Goal: Task Accomplishment & Management: Use online tool/utility

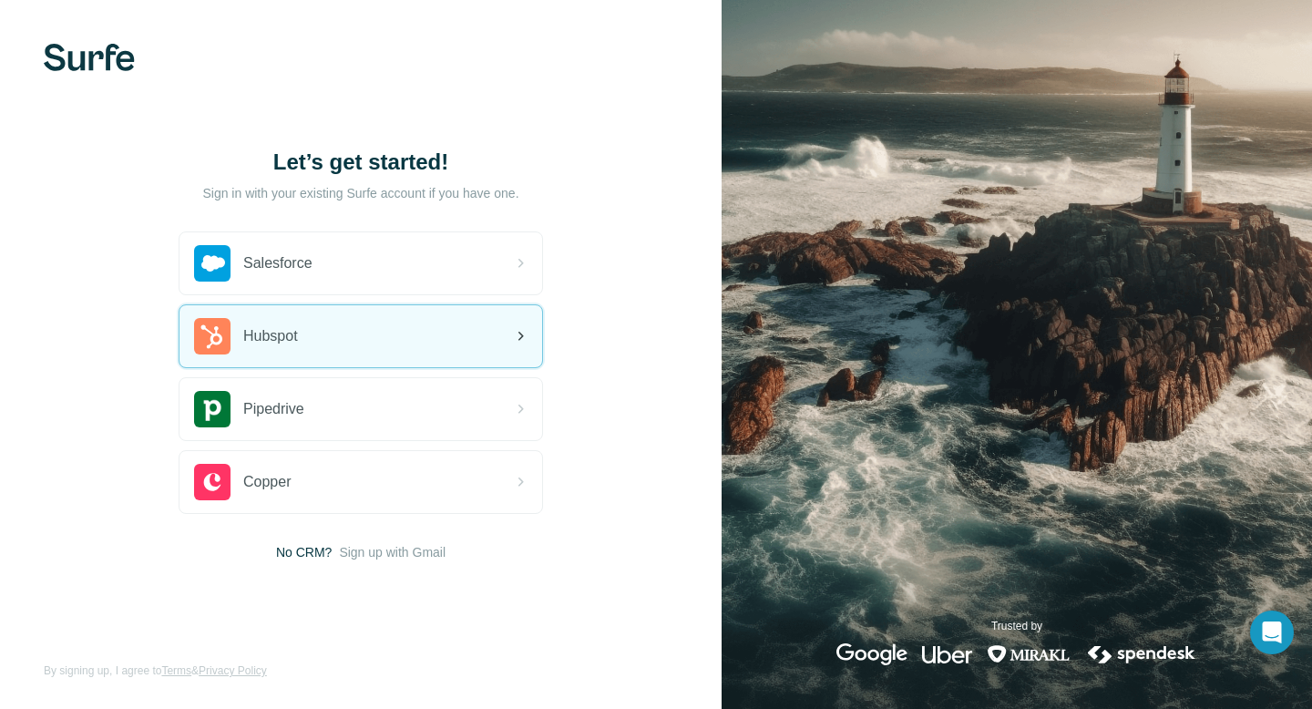
click at [404, 334] on div "Hubspot" at bounding box center [361, 336] width 363 height 62
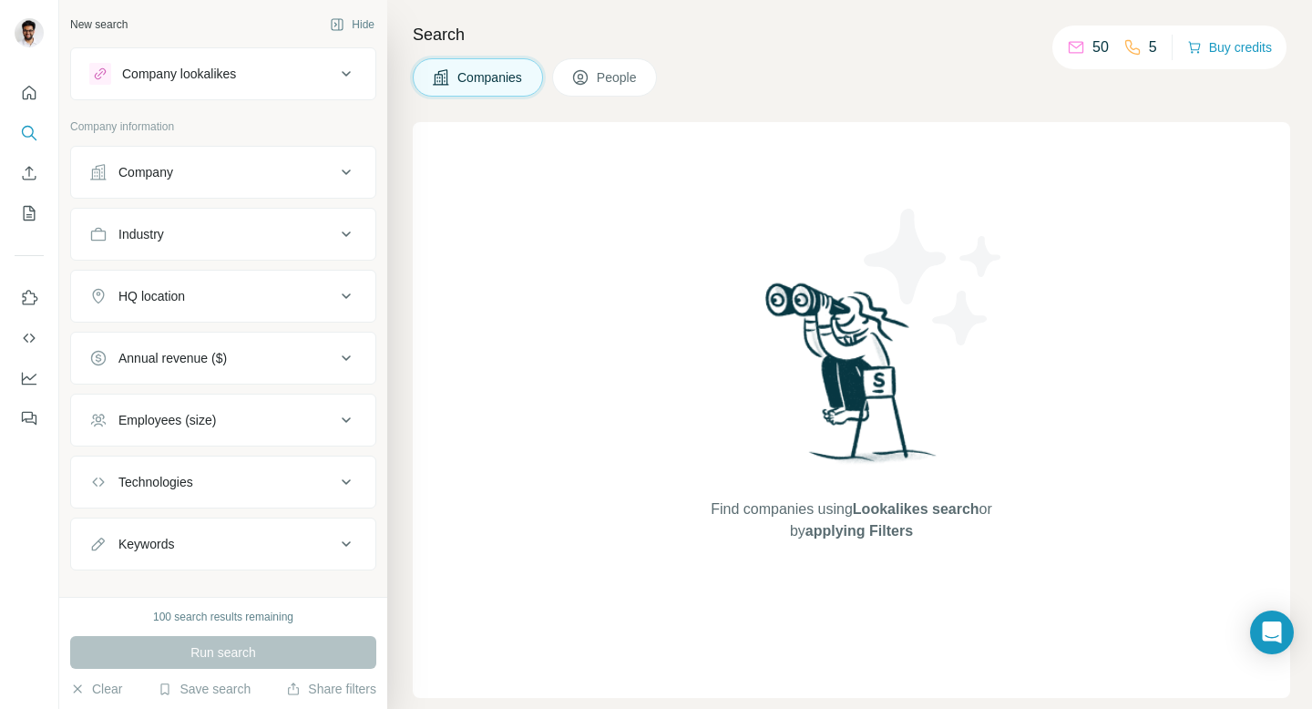
click at [491, 38] on h4 "Search" at bounding box center [852, 35] width 878 height 26
